Goal: Task Accomplishment & Management: Manage account settings

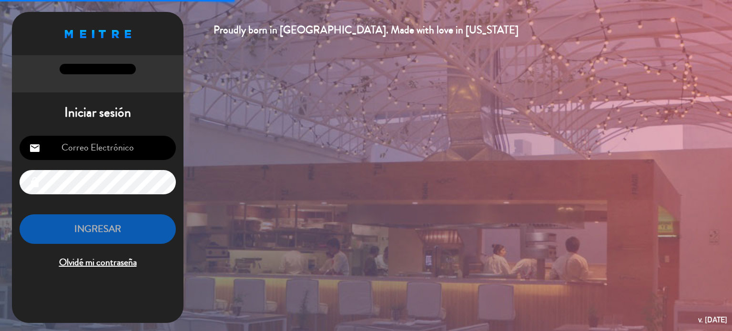
type input "[EMAIL_ADDRESS][DOMAIN_NAME]"
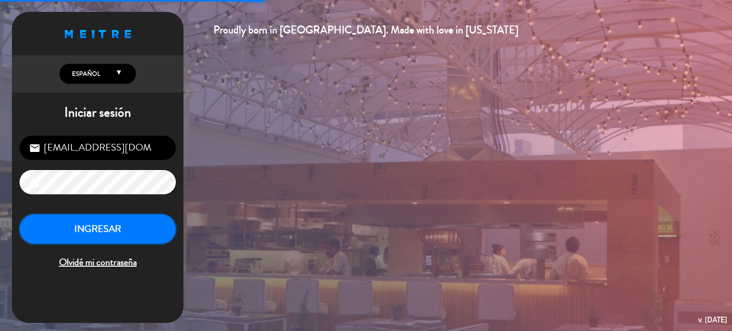
click at [129, 231] on button "INGRESAR" at bounding box center [98, 230] width 156 height 30
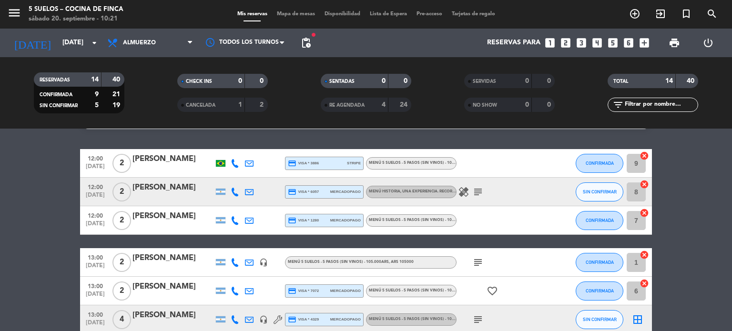
scroll to position [22, 0]
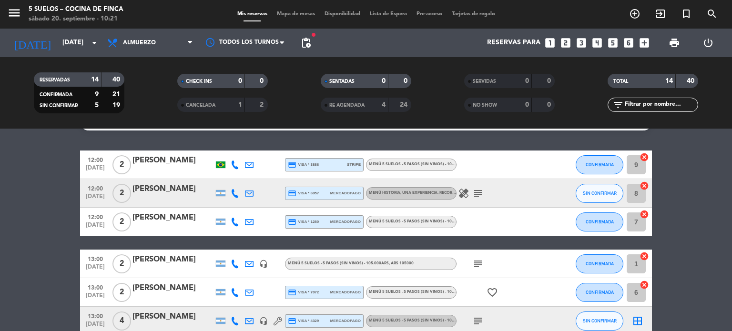
click at [676, 48] on span "print" at bounding box center [674, 42] width 11 height 11
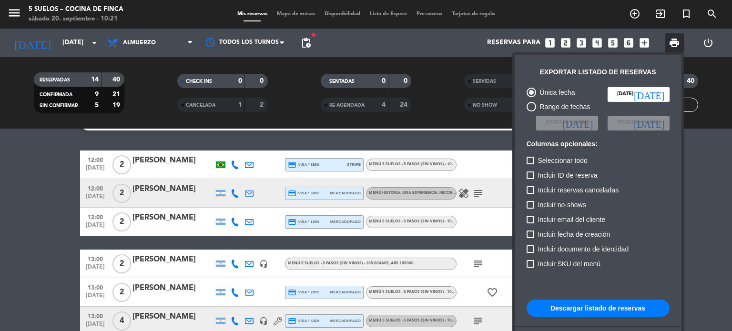
click at [599, 312] on button "Descargar listado de reservas" at bounding box center [598, 308] width 143 height 17
click at [77, 49] on div at bounding box center [366, 165] width 732 height 331
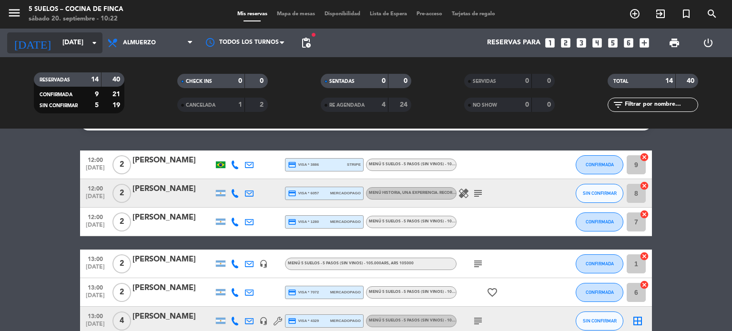
click at [77, 42] on input "[DATE]" at bounding box center [103, 42] width 91 height 17
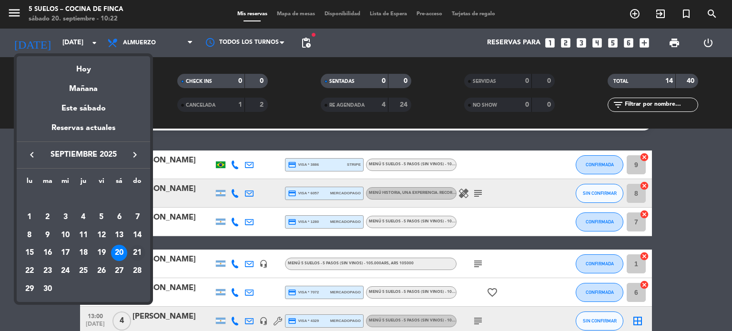
click at [137, 249] on div "21" at bounding box center [137, 253] width 16 height 16
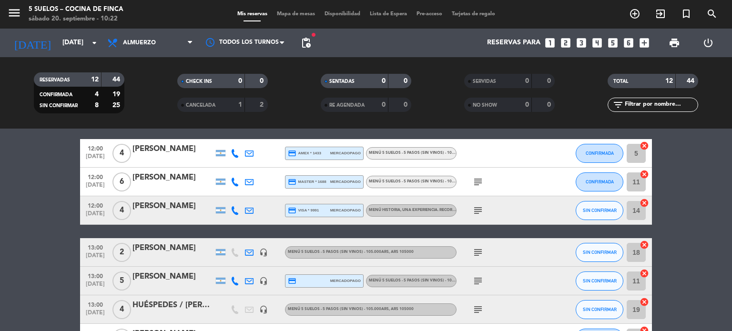
scroll to position [0, 0]
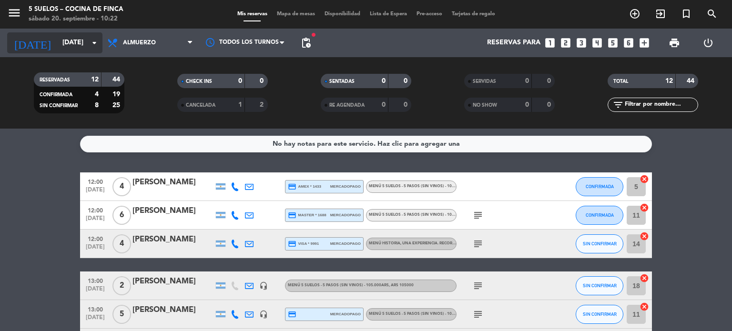
click at [82, 37] on input "[DATE]" at bounding box center [103, 42] width 91 height 17
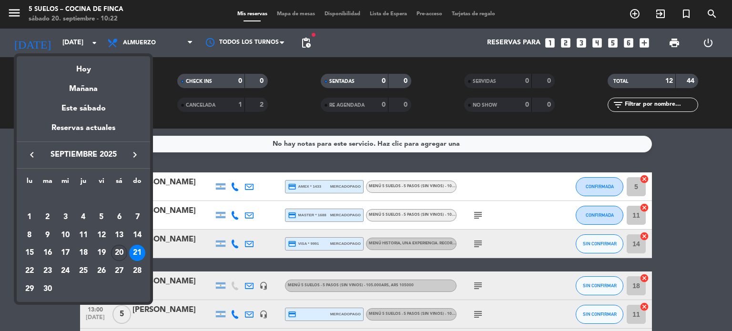
click at [117, 253] on div "20" at bounding box center [119, 253] width 16 height 16
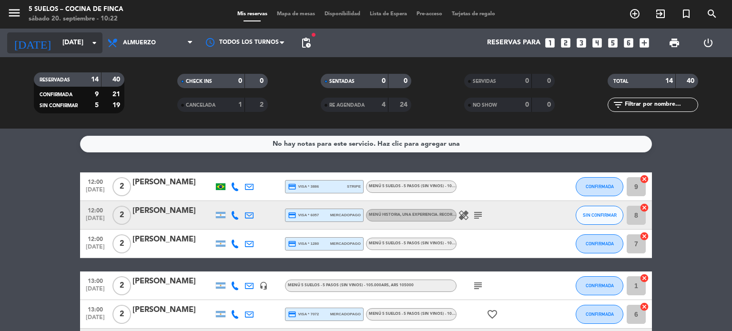
click at [79, 35] on input "[DATE]" at bounding box center [103, 42] width 91 height 17
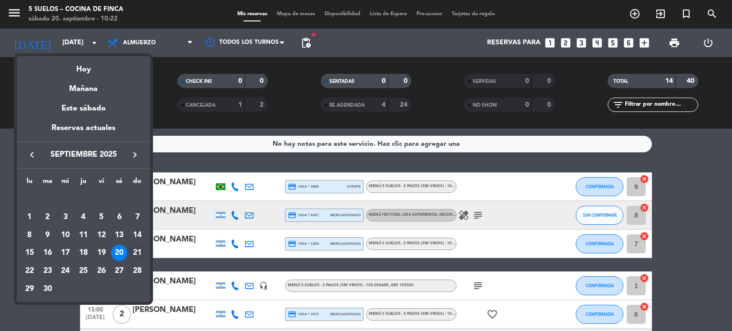
click at [141, 256] on div "21" at bounding box center [137, 253] width 16 height 16
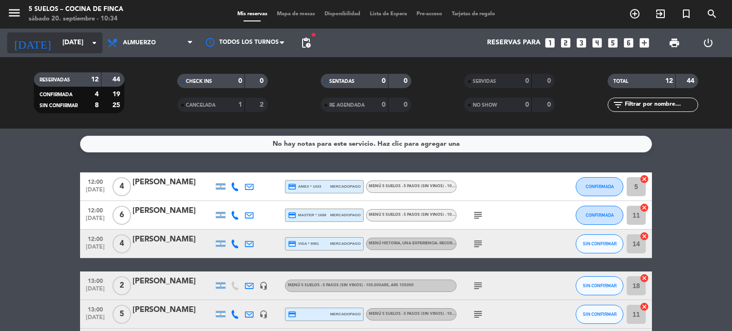
click at [74, 44] on input "[DATE]" at bounding box center [103, 42] width 91 height 17
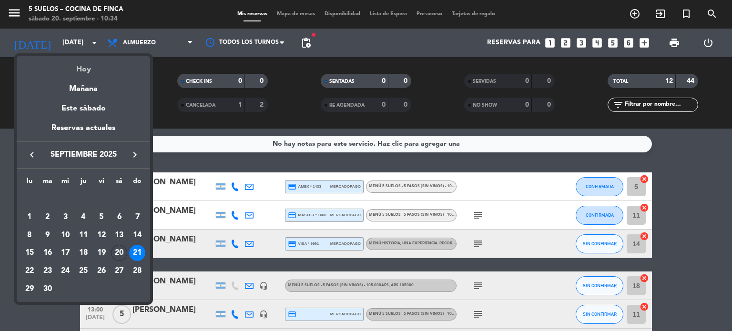
click at [80, 67] on div "Hoy" at bounding box center [83, 66] width 133 height 20
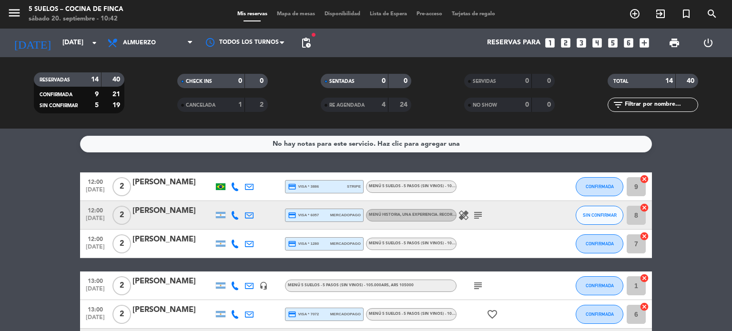
click at [69, 56] on div "[DATE] [DATE] arrow_drop_down" at bounding box center [54, 43] width 95 height 29
click at [71, 41] on input "[DATE]" at bounding box center [103, 42] width 91 height 17
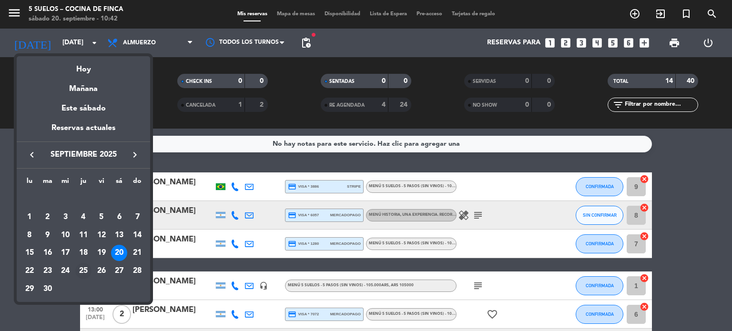
click at [78, 271] on div "25" at bounding box center [83, 271] width 16 height 16
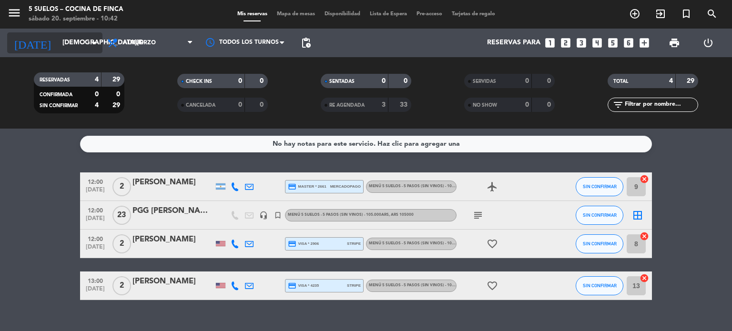
click at [80, 43] on input "[DEMOGRAPHIC_DATA][DATE]" at bounding box center [103, 42] width 91 height 17
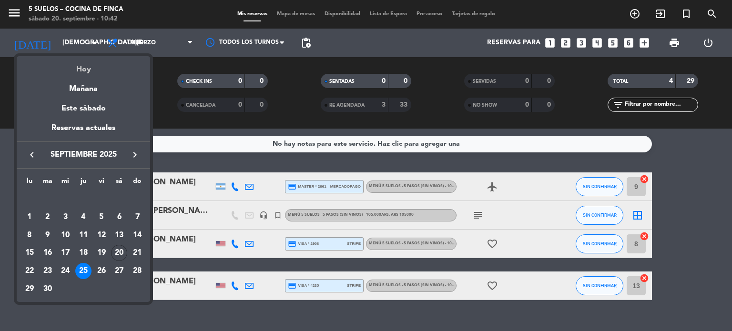
click at [87, 64] on div "Hoy" at bounding box center [83, 66] width 133 height 20
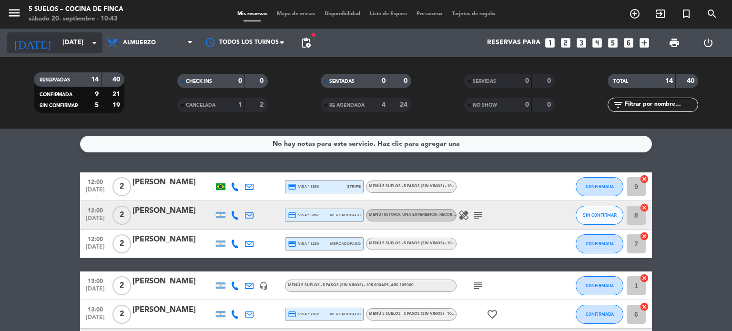
click at [61, 42] on input "[DATE]" at bounding box center [103, 42] width 91 height 17
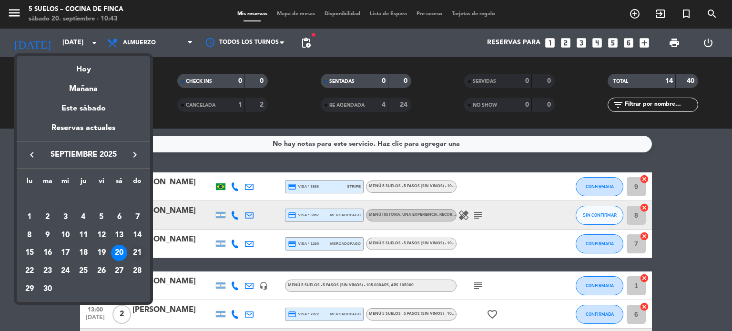
click at [135, 256] on div "21" at bounding box center [137, 253] width 16 height 16
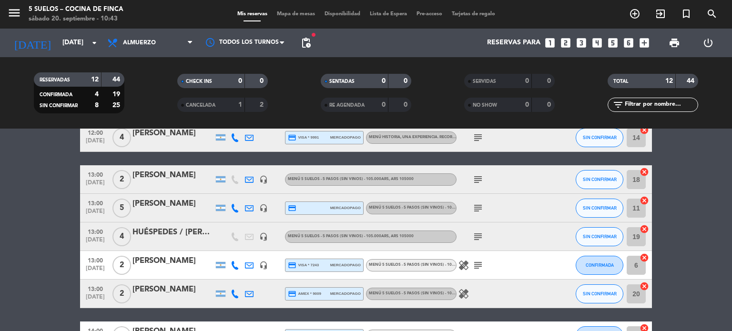
scroll to position [107, 0]
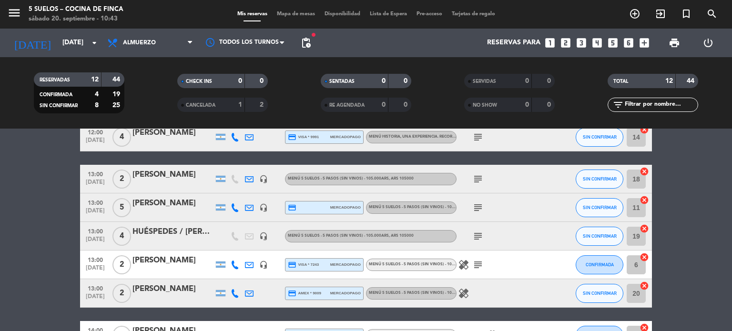
click at [473, 212] on icon "subject" at bounding box center [477, 207] width 11 height 11
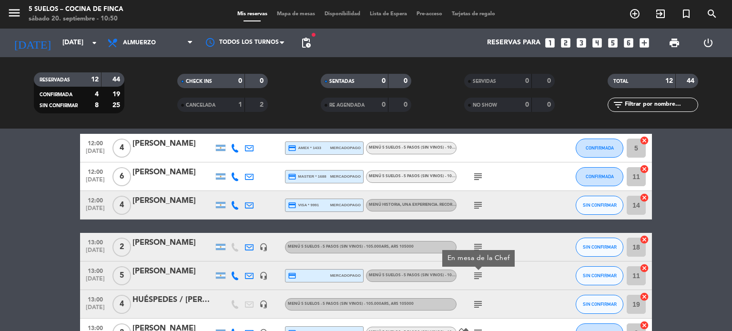
scroll to position [0, 0]
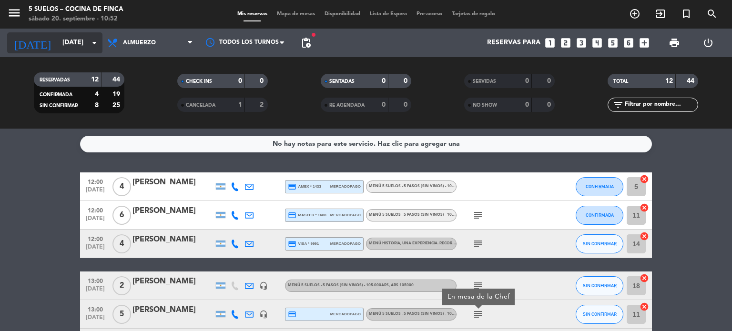
click at [82, 47] on input "[DATE]" at bounding box center [103, 42] width 91 height 17
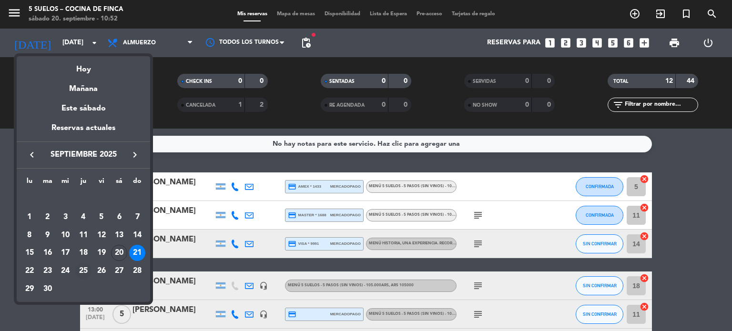
click at [82, 273] on div "25" at bounding box center [83, 271] width 16 height 16
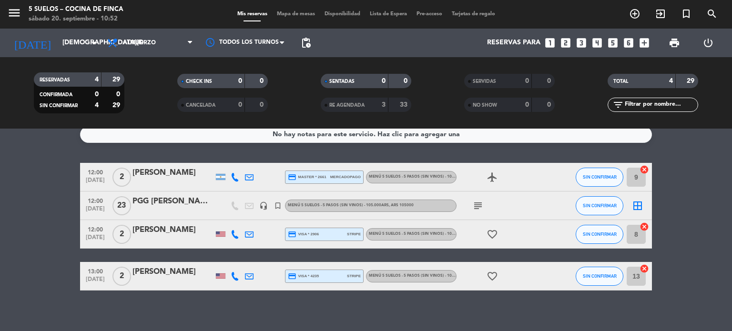
scroll to position [10, 0]
click at [179, 199] on div "PGG [PERSON_NAME] Seeds [GEOGRAPHIC_DATA]" at bounding box center [173, 201] width 81 height 12
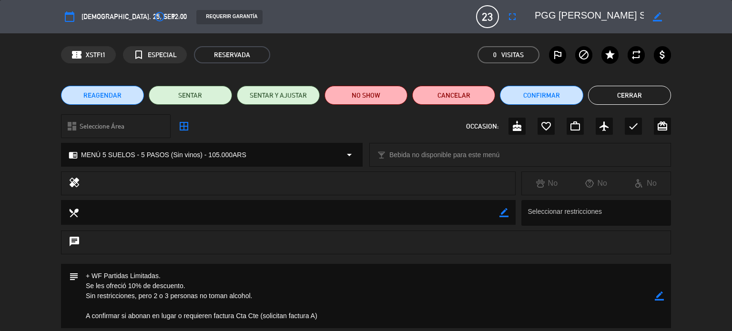
scroll to position [0, 30]
drag, startPoint x: 535, startPoint y: 13, endPoint x: 671, endPoint y: 15, distance: 135.4
click at [671, 15] on div "border_color" at bounding box center [599, 16] width 143 height 17
click at [627, 94] on button "Cerrar" at bounding box center [629, 95] width 83 height 19
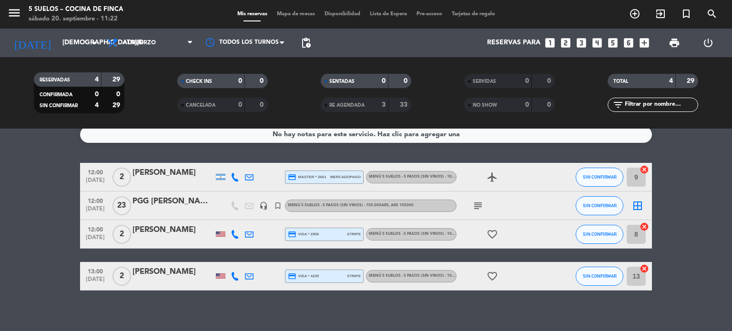
click at [182, 199] on div "PGG [PERSON_NAME] Seeds [GEOGRAPHIC_DATA]" at bounding box center [173, 201] width 81 height 12
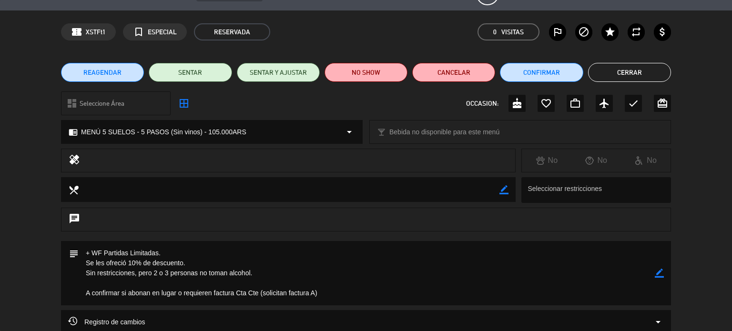
scroll to position [23, 0]
click at [623, 72] on button "Cerrar" at bounding box center [629, 72] width 83 height 19
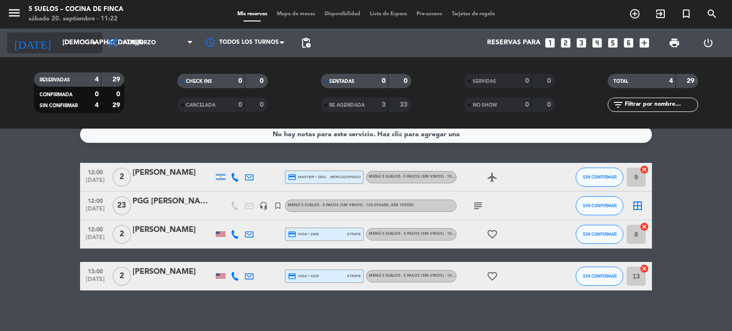
click at [58, 39] on input "[DEMOGRAPHIC_DATA][DATE]" at bounding box center [103, 42] width 91 height 17
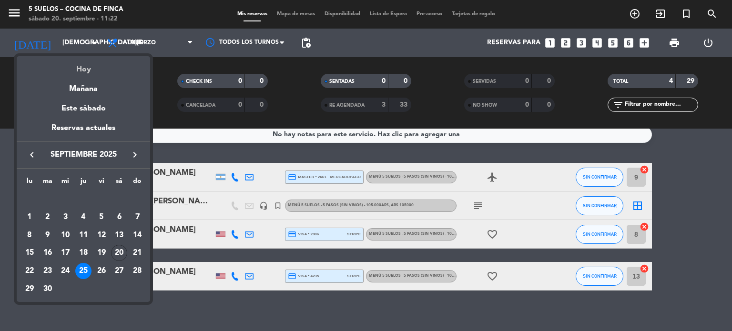
click at [87, 65] on div "Hoy" at bounding box center [83, 66] width 133 height 20
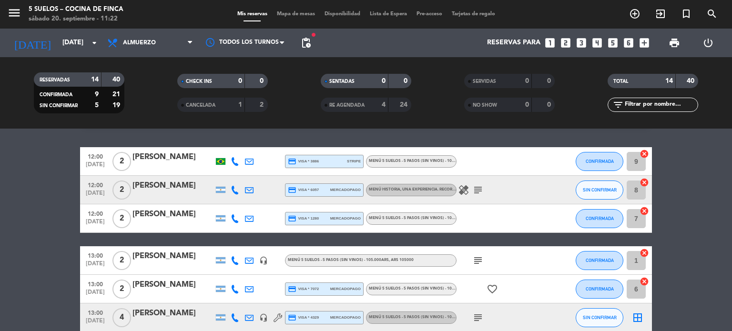
scroll to position [25, 0]
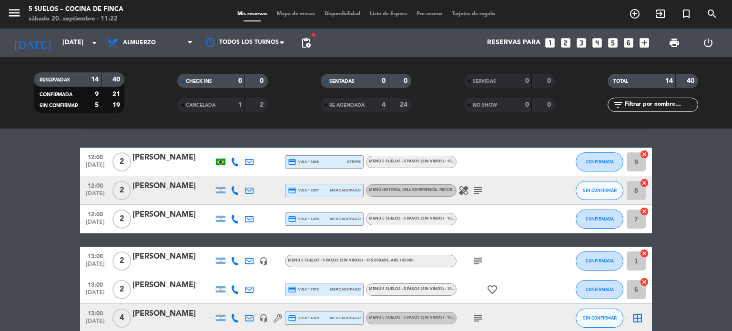
click at [159, 156] on div "[PERSON_NAME]" at bounding box center [173, 158] width 81 height 12
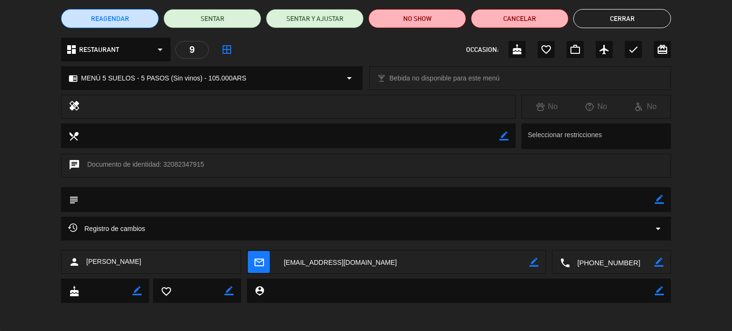
scroll to position [0, 0]
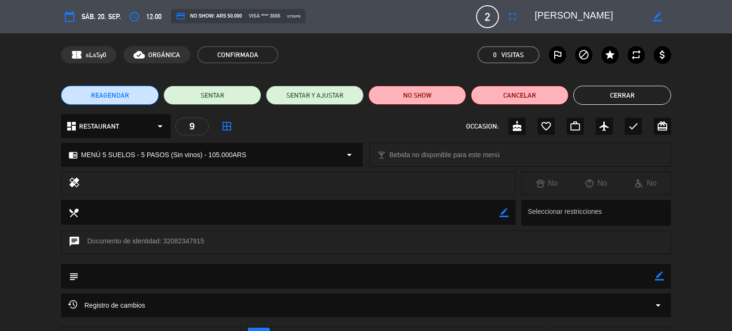
click at [612, 92] on button "Cerrar" at bounding box center [623, 95] width 98 height 19
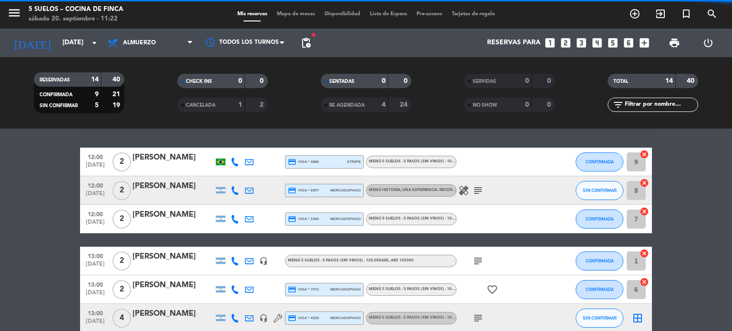
click at [175, 182] on div "[PERSON_NAME]" at bounding box center [173, 186] width 81 height 12
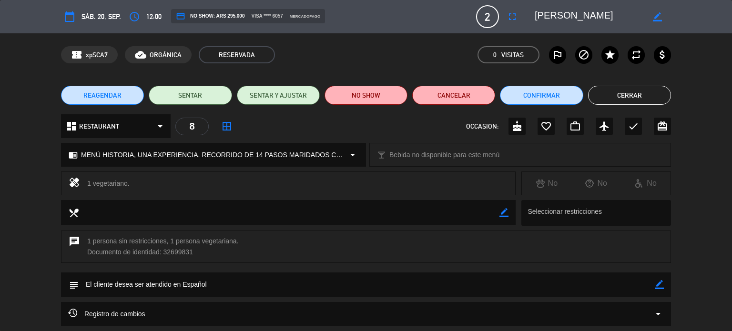
click at [641, 90] on button "Cerrar" at bounding box center [629, 95] width 83 height 19
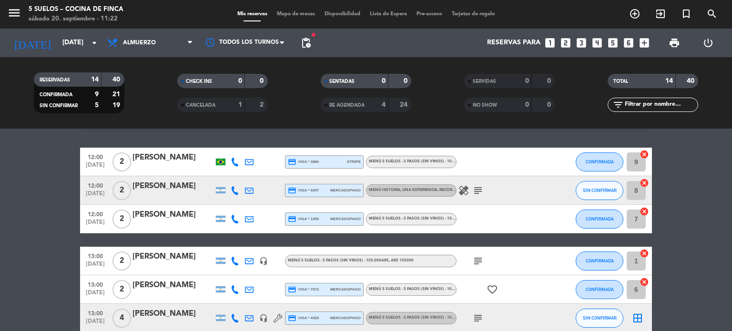
click at [144, 211] on div "[PERSON_NAME]" at bounding box center [173, 215] width 81 height 12
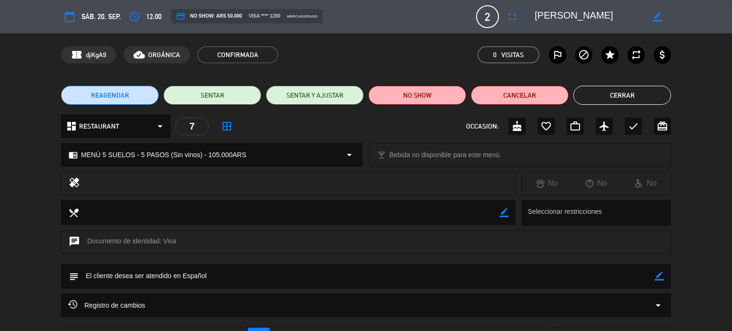
click at [622, 99] on button "Cerrar" at bounding box center [623, 95] width 98 height 19
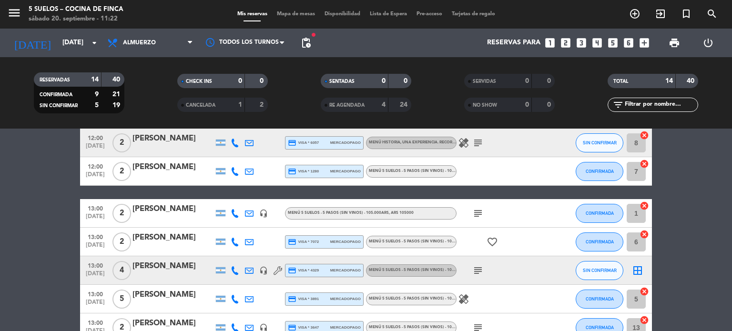
scroll to position [114, 0]
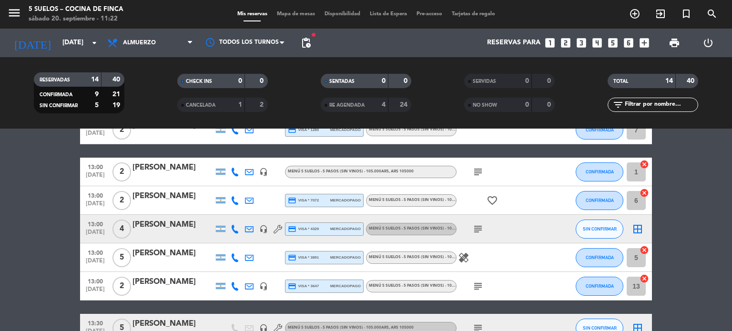
click at [155, 194] on div "[PERSON_NAME]" at bounding box center [173, 196] width 81 height 12
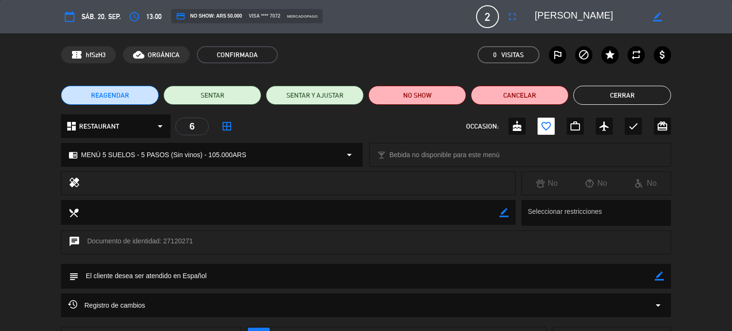
click at [625, 89] on button "Cerrar" at bounding box center [623, 95] width 98 height 19
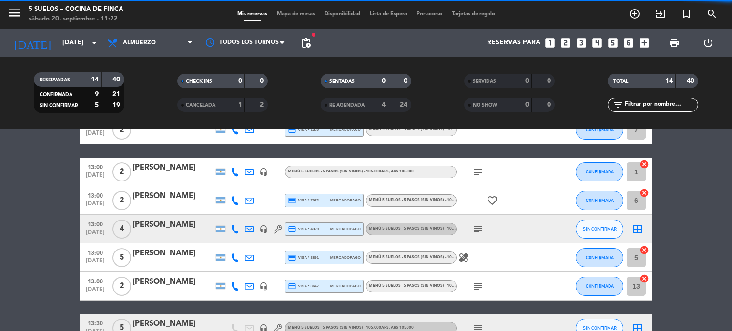
scroll to position [155, 0]
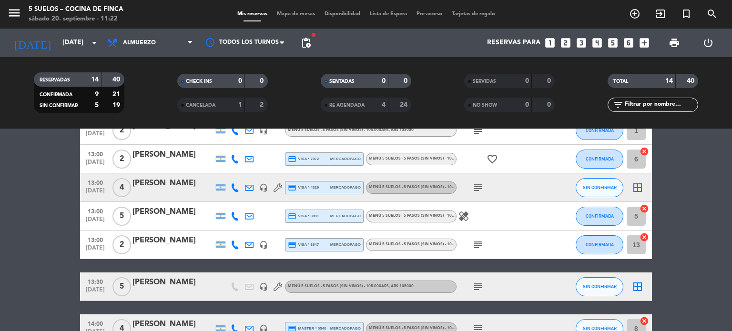
click at [170, 183] on div "[PERSON_NAME]" at bounding box center [173, 183] width 81 height 12
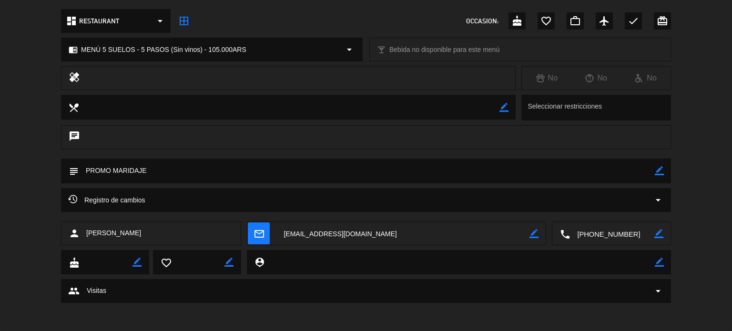
scroll to position [0, 0]
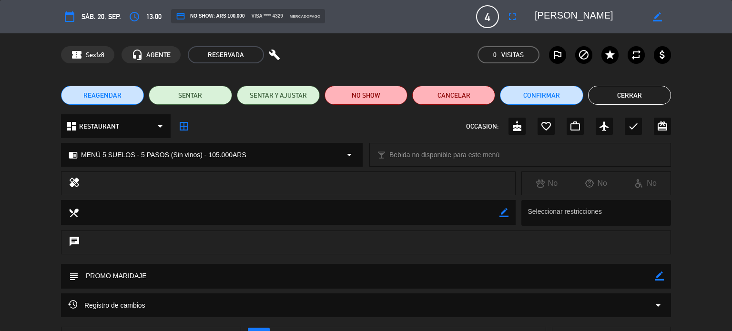
click at [639, 92] on button "Cerrar" at bounding box center [629, 95] width 83 height 19
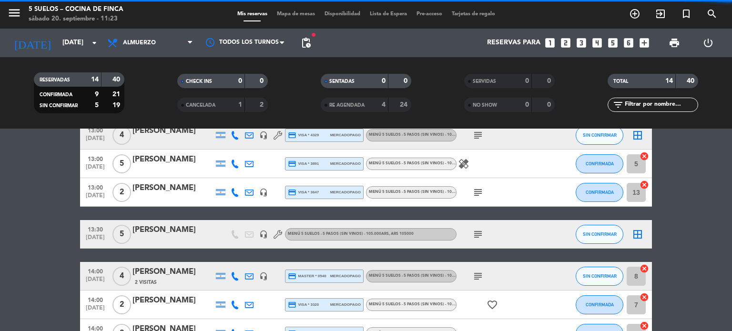
scroll to position [211, 0]
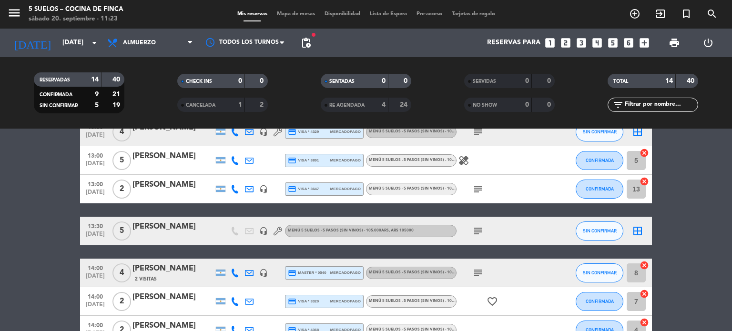
click at [147, 154] on div "[PERSON_NAME]" at bounding box center [173, 156] width 81 height 12
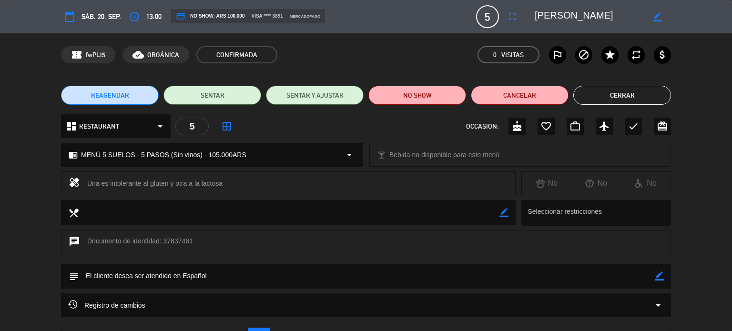
click at [629, 93] on button "Cerrar" at bounding box center [623, 95] width 98 height 19
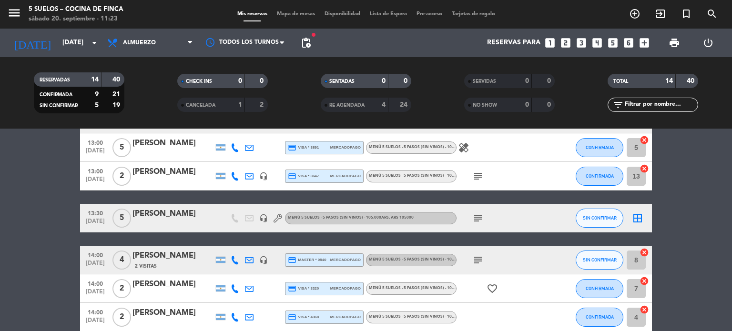
scroll to position [225, 0]
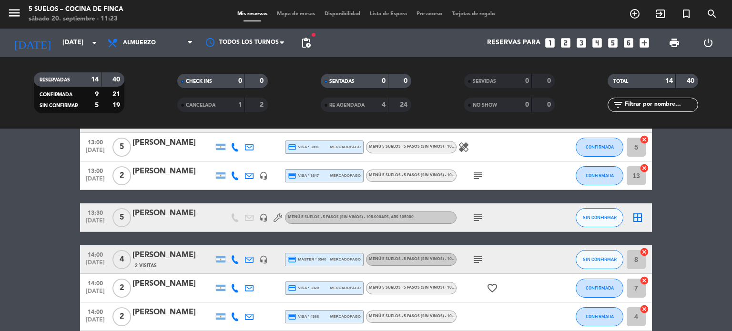
click at [168, 142] on div "[PERSON_NAME]" at bounding box center [173, 143] width 81 height 12
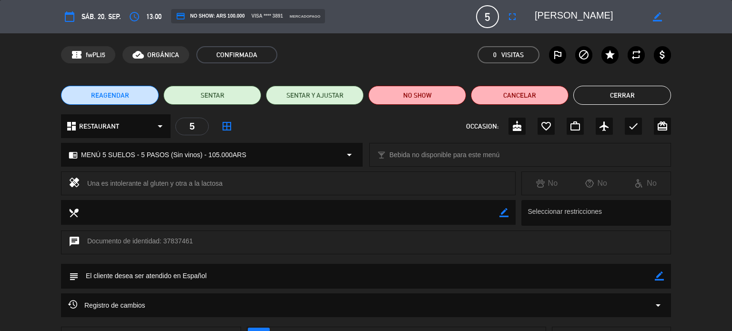
click at [610, 82] on div "REAGENDAR SENTAR SENTAR Y AJUSTAR NO SHOW Cancelar Cerrar" at bounding box center [366, 95] width 732 height 38
click at [610, 91] on button "Cerrar" at bounding box center [623, 95] width 98 height 19
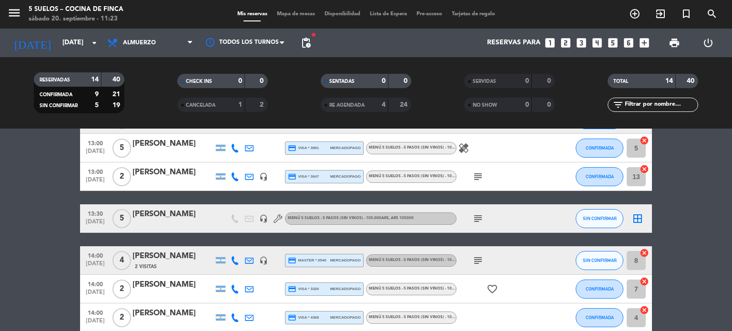
scroll to position [221, 0]
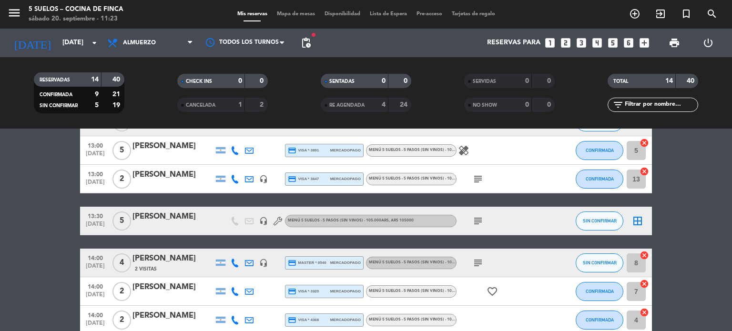
click at [61, 32] on div "[DATE] [DATE] arrow_drop_down" at bounding box center [54, 42] width 95 height 21
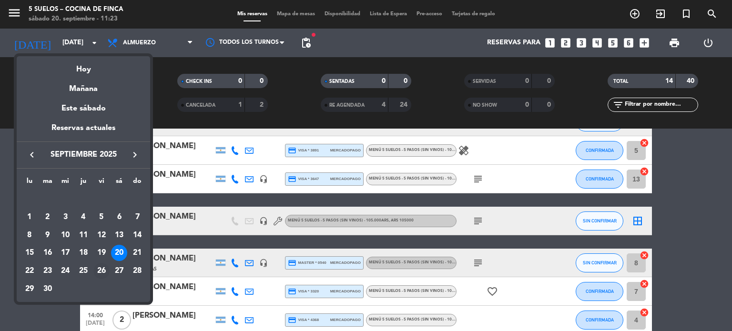
click at [102, 272] on div "26" at bounding box center [101, 271] width 16 height 16
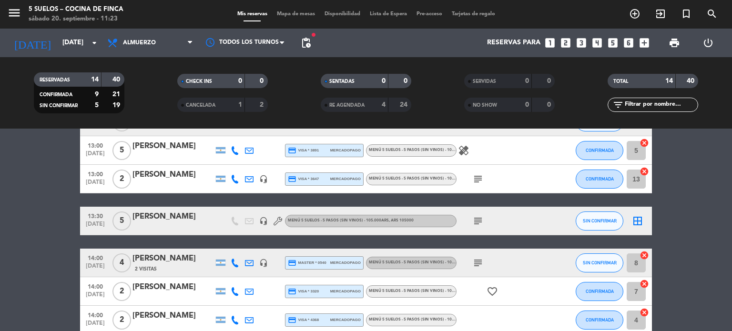
type input "[DATE]"
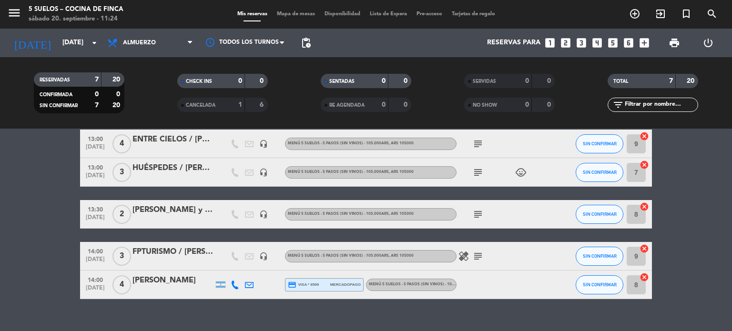
scroll to position [118, 0]
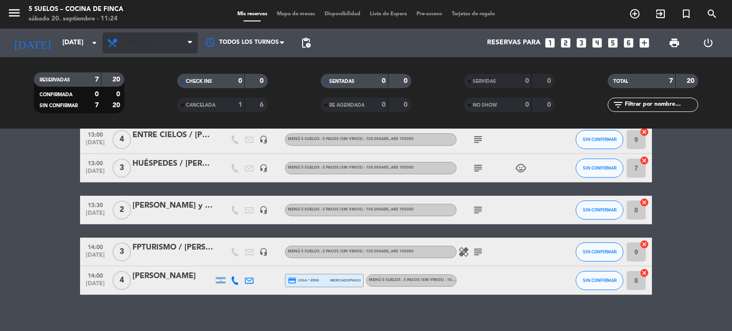
click at [134, 39] on span "Almuerzo" at bounding box center [150, 42] width 95 height 21
click at [139, 105] on div "menu 5 SUELOS – COCINA DE FINCA [DATE] 20. septiembre - 11:24 Mis reservas Mapa…" at bounding box center [366, 64] width 732 height 129
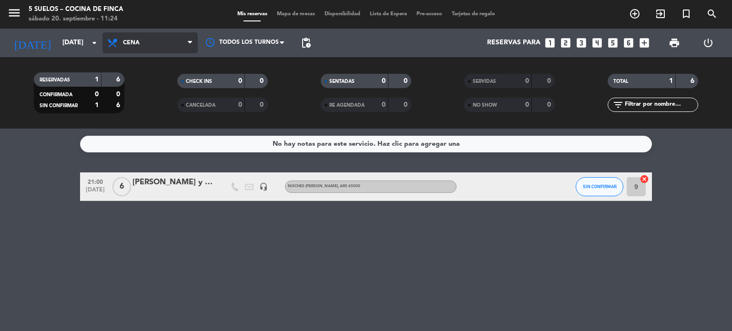
click at [142, 44] on span "Cena" at bounding box center [150, 42] width 95 height 21
click at [166, 186] on div "[PERSON_NAME] y [PERSON_NAME]" at bounding box center [173, 182] width 81 height 12
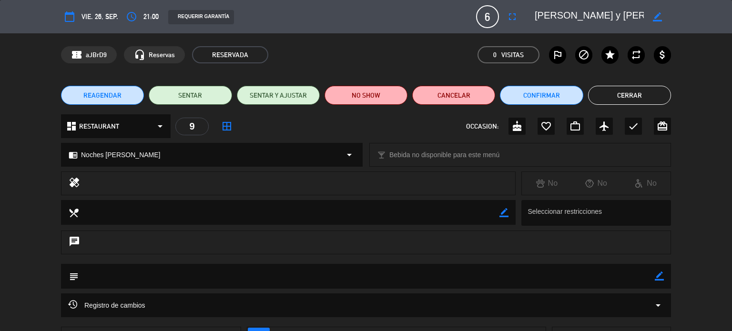
click at [624, 90] on button "Cerrar" at bounding box center [629, 95] width 83 height 19
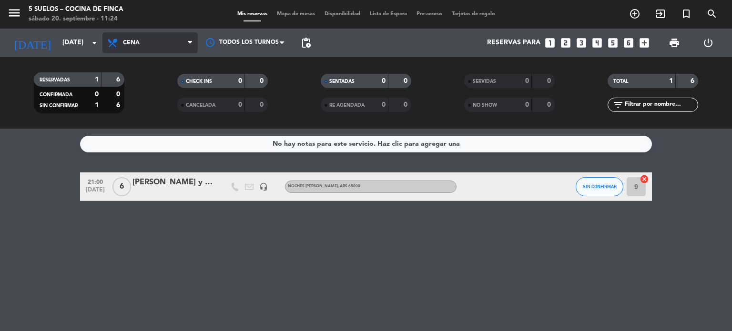
click at [154, 33] on span "Cena" at bounding box center [150, 42] width 95 height 21
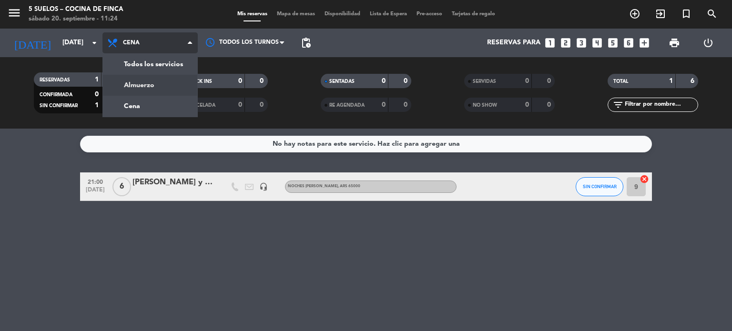
click at [154, 83] on div "menu 5 SUELOS – COCINA DE FINCA [DATE] 20. septiembre - 11:24 Mis reservas Mapa…" at bounding box center [366, 64] width 732 height 129
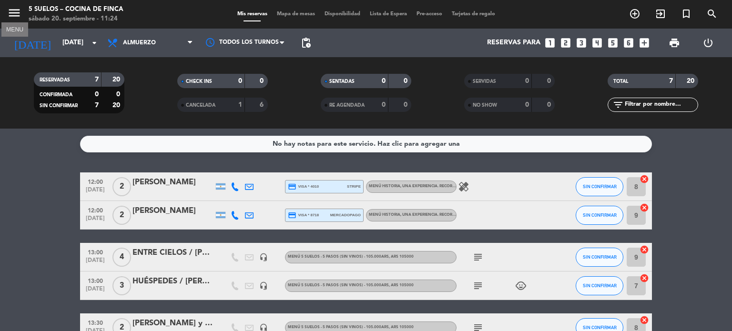
click at [12, 7] on icon "menu" at bounding box center [14, 13] width 14 height 14
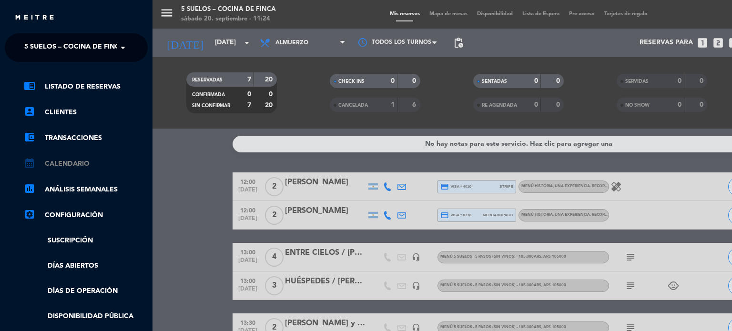
click at [84, 164] on link "calendar_month Calendario" at bounding box center [86, 163] width 124 height 11
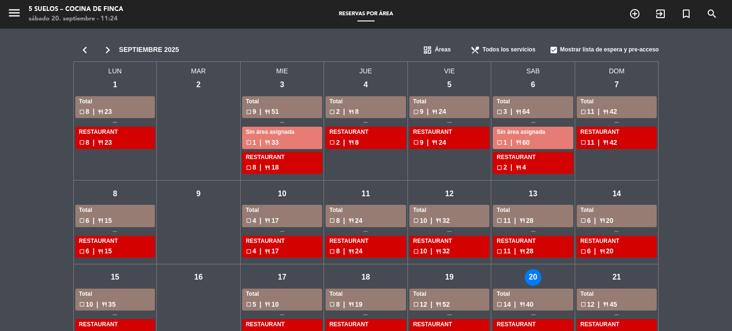
click at [441, 47] on span "Áreas" at bounding box center [443, 50] width 16 height 10
click at [442, 81] on span "Menus" at bounding box center [444, 81] width 18 height 10
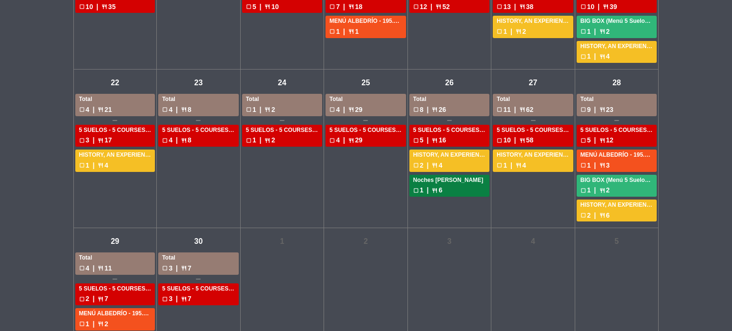
scroll to position [469, 0]
